Goal: Complete application form

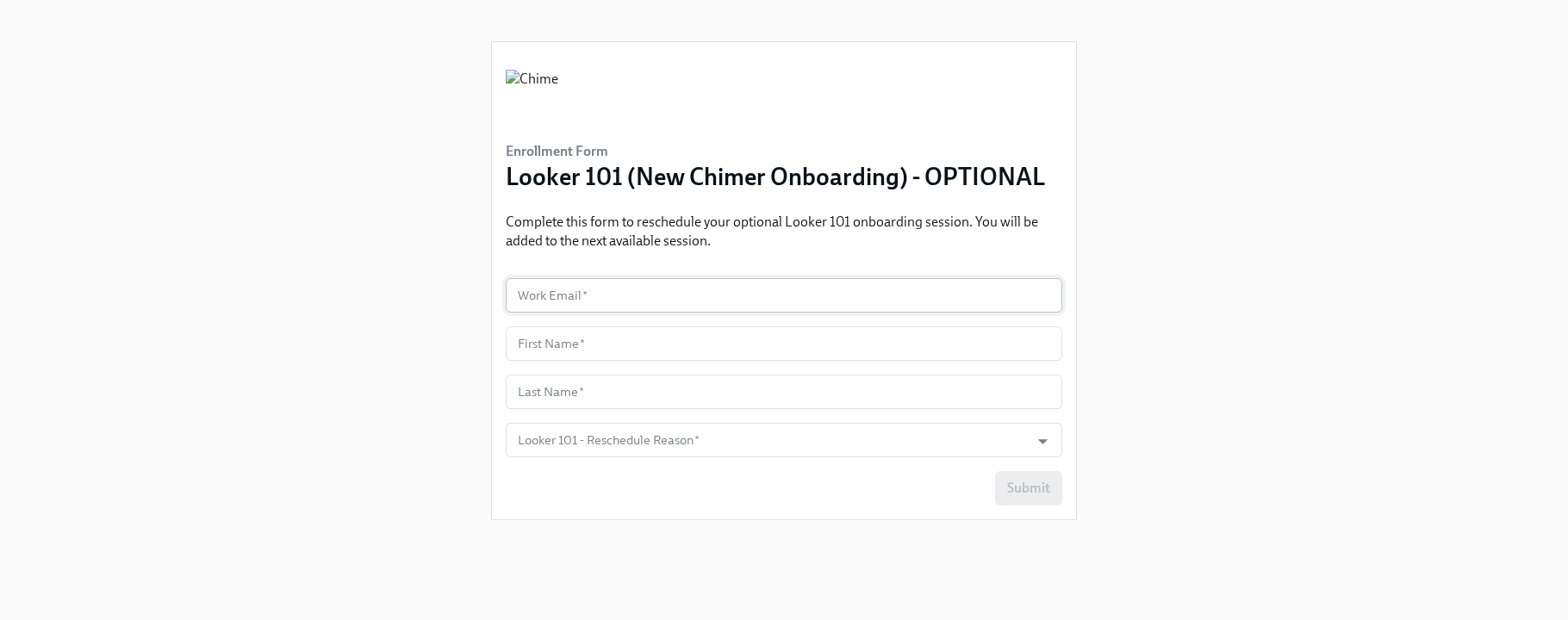
click at [611, 306] on input "text" at bounding box center [784, 295] width 557 height 35
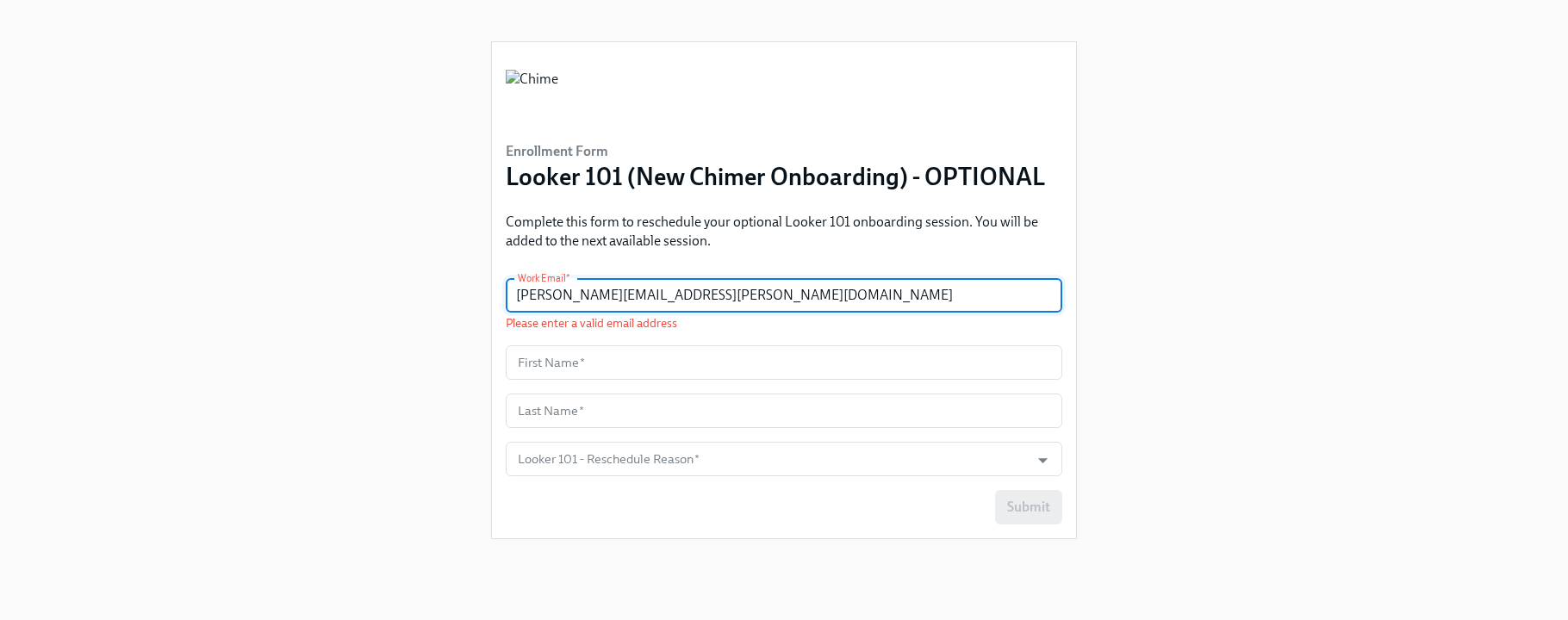
type input "[PERSON_NAME][EMAIL_ADDRESS][PERSON_NAME][DOMAIN_NAME]"
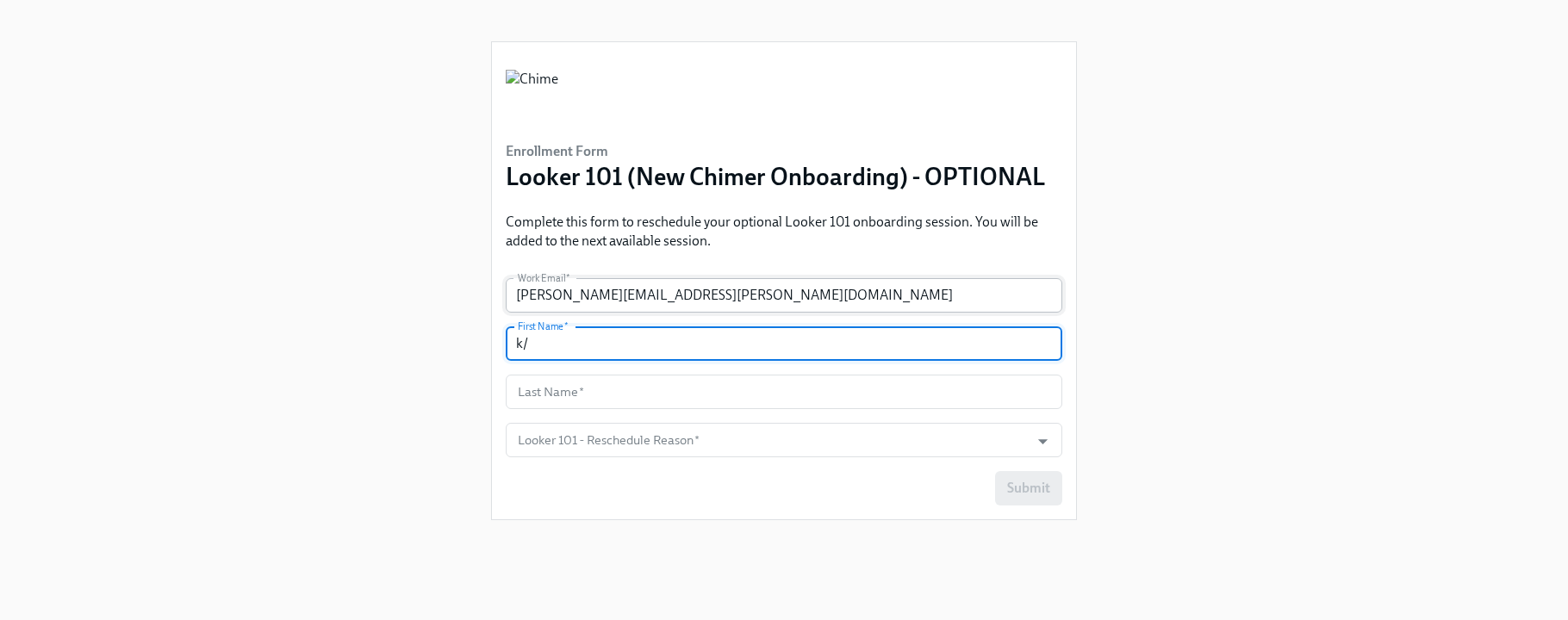
type input "k"
type input "[PERSON_NAME]"
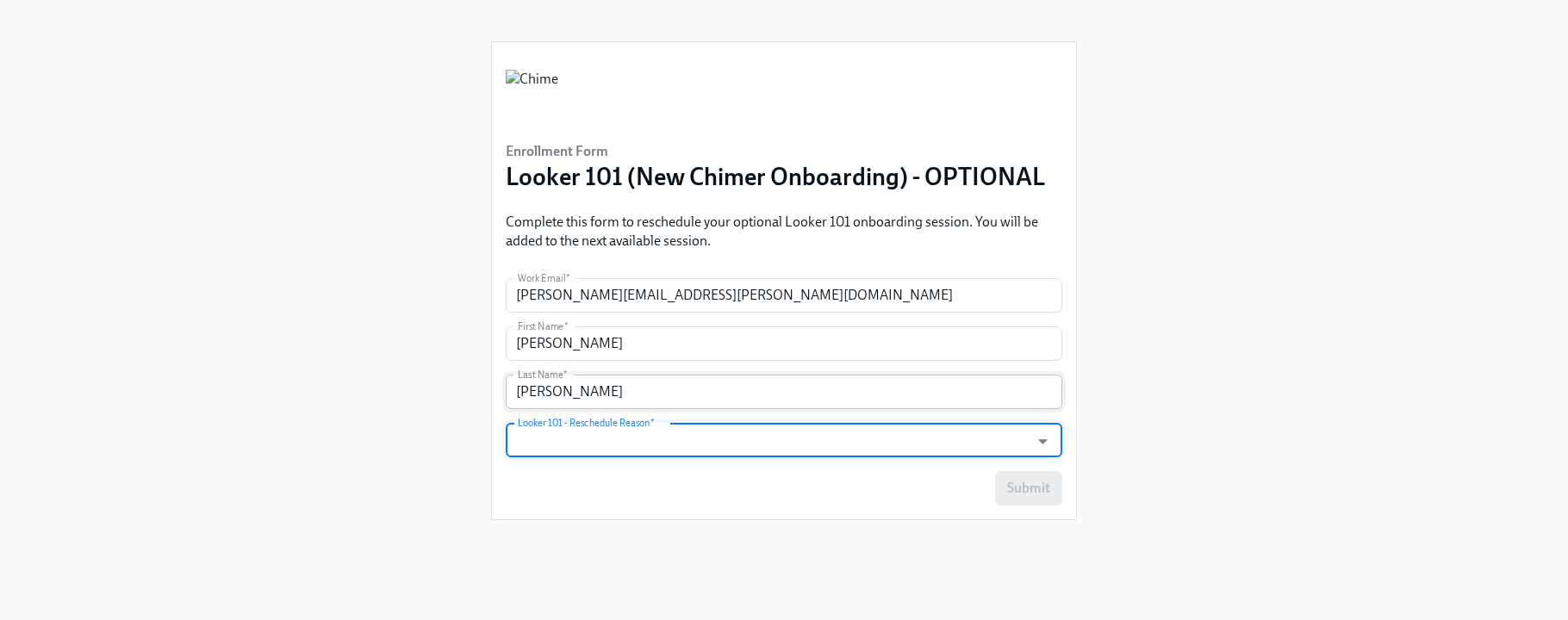
click at [536, 397] on input "[PERSON_NAME]" at bounding box center [784, 392] width 557 height 35
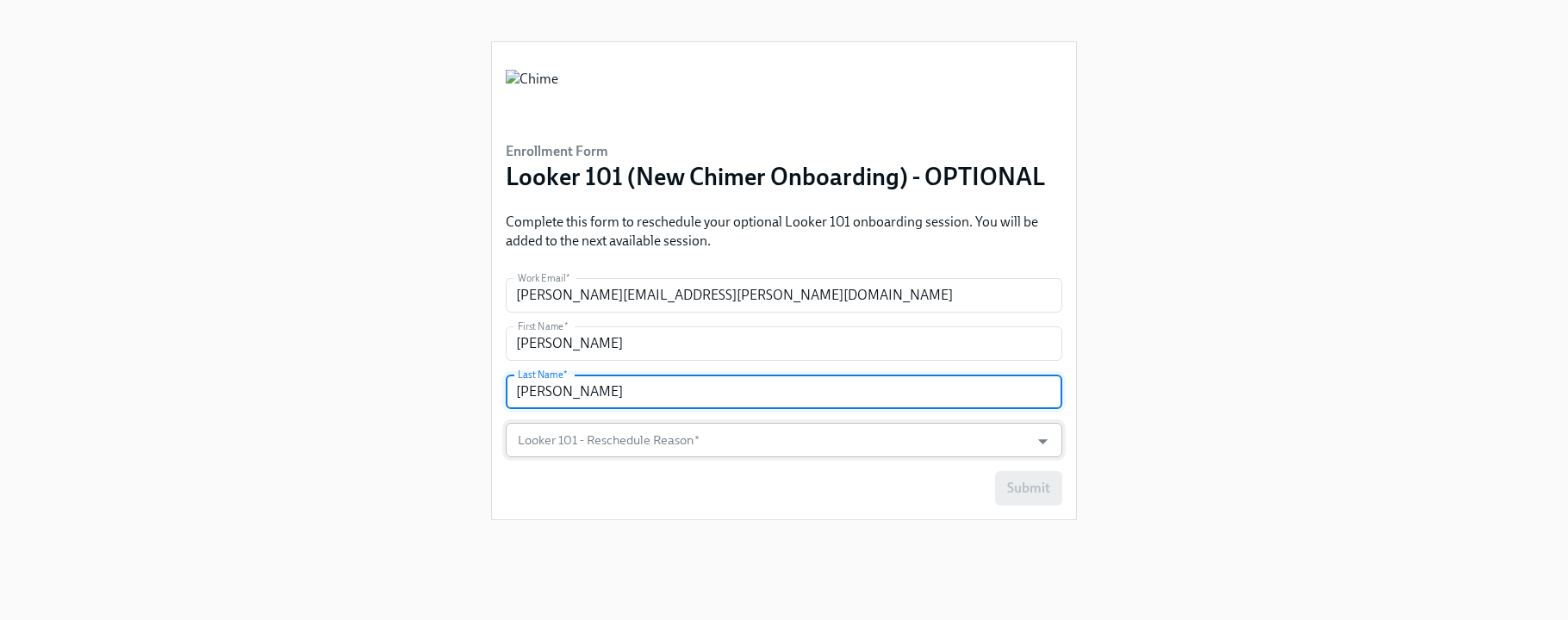
type input "[PERSON_NAME]"
click at [590, 435] on input "Looker 101 - Reschedule Reason   *" at bounding box center [767, 440] width 506 height 35
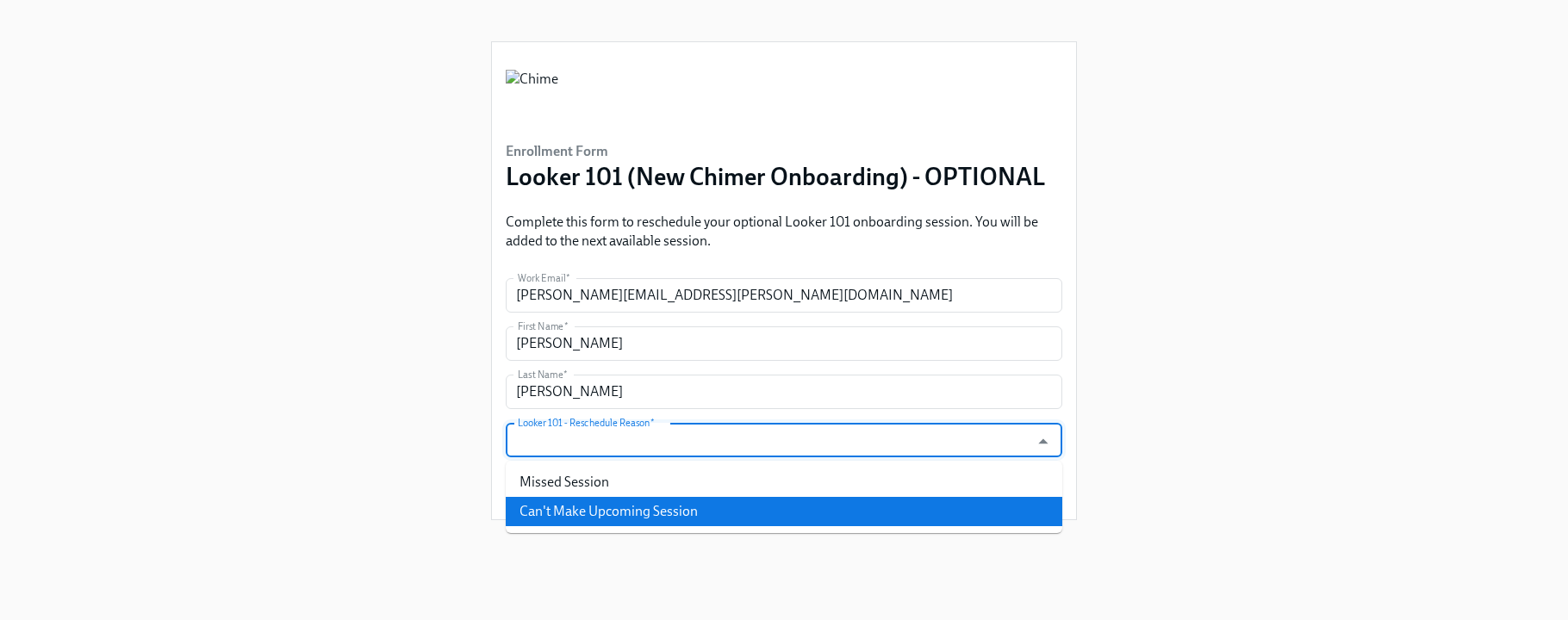
click at [581, 505] on li "Can't Make Upcoming Session" at bounding box center [784, 511] width 557 height 30
type input "Can't Make Upcoming Session"
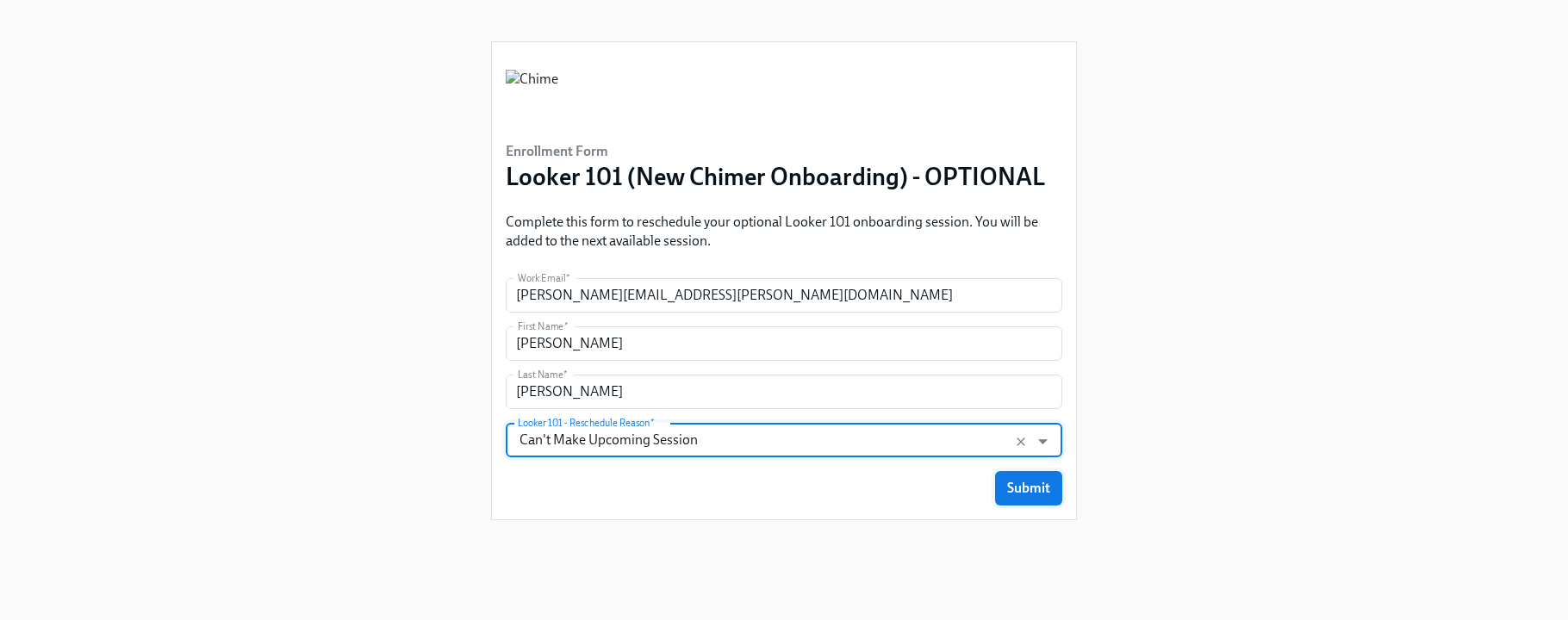
click at [1058, 495] on button "Submit" at bounding box center [1029, 489] width 67 height 35
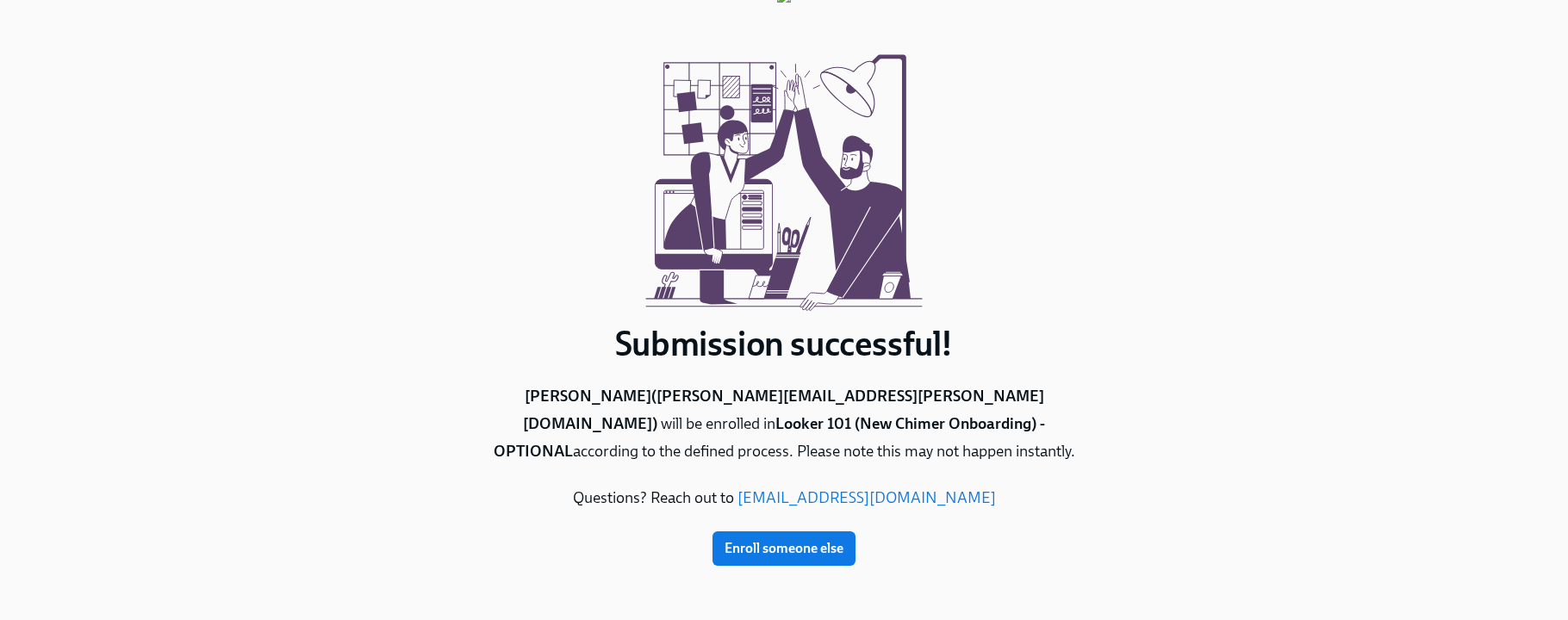
scroll to position [52, 0]
